Goal: Information Seeking & Learning: Find specific fact

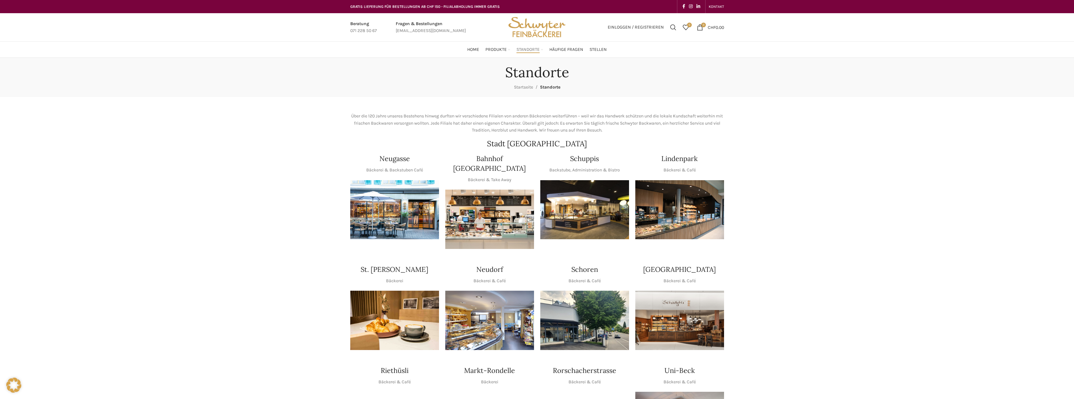
click at [598, 181] on img "1 / 1" at bounding box center [584, 209] width 89 height 59
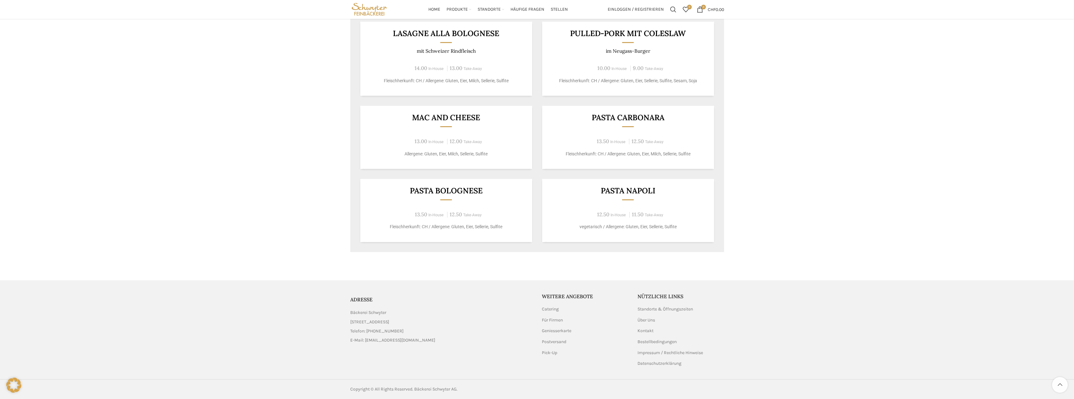
scroll to position [269, 0]
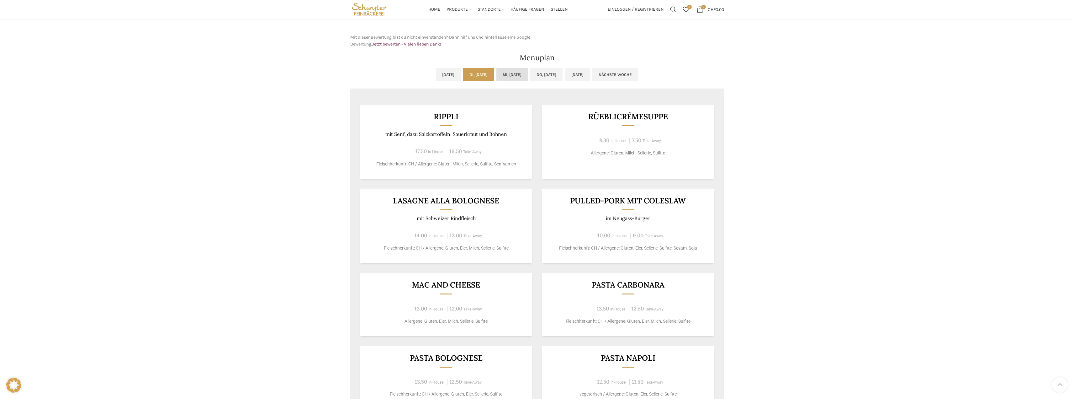
click at [521, 80] on link "Mi, [DATE]" at bounding box center [511, 74] width 31 height 13
click at [560, 74] on link "Do, [DATE]" at bounding box center [546, 74] width 32 height 13
